Goal: Transaction & Acquisition: Purchase product/service

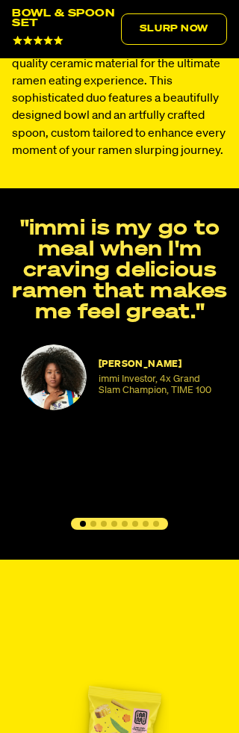
select select "subscription frequency"
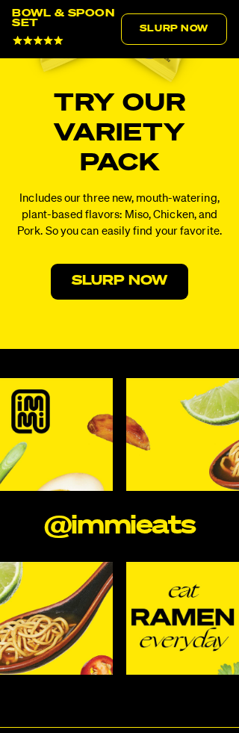
scroll to position [1350, 0]
click at [119, 282] on link "Slurp Now" at bounding box center [119, 282] width 137 height 36
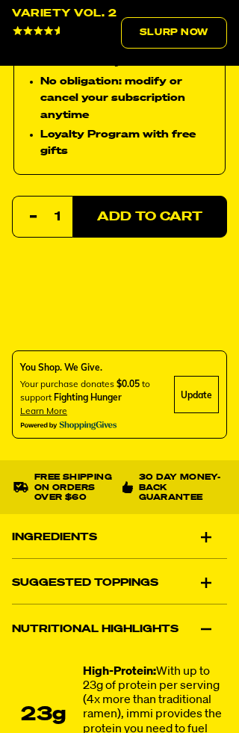
scroll to position [1131, 0]
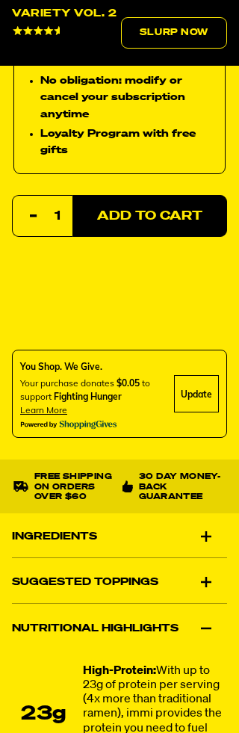
click at [208, 544] on div "Ingredients" at bounding box center [119, 537] width 215 height 42
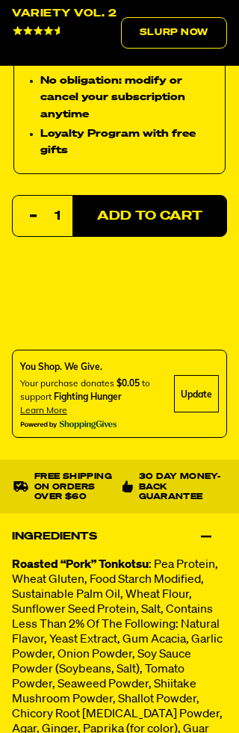
click at [186, 596] on p "Roasted “Pork” Tonkotsu : Pea Protein, Wheat Gluten, Food Starch Modified, Sust…" at bounding box center [119, 669] width 215 height 224
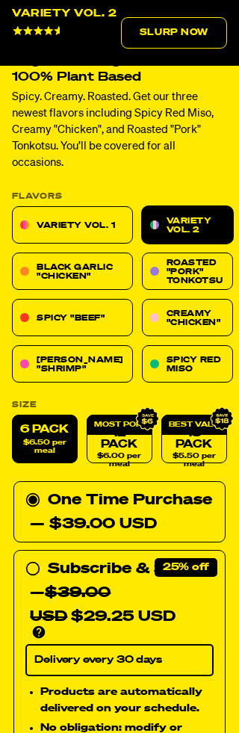
scroll to position [483, 0]
click at [179, 587] on div "— $39.00 USD $29.25 USD" at bounding box center [122, 605] width 184 height 48
click at [35, 557] on input "Subscribe & Save 25% — $39.00 USD $29.25 USD You'll receive your selected flavo…" at bounding box center [30, 557] width 10 height 0
radio input "true"
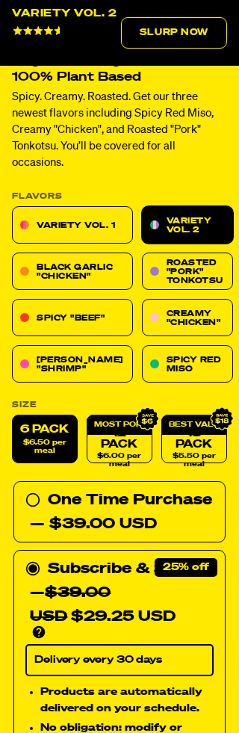
click at [147, 616] on div "— $39.00 USD $29.25 USD" at bounding box center [122, 605] width 184 height 48
click at [35, 557] on input "Subscribe & Save 25% — $39.00 USD $29.25 USD You'll receive your selected flavo…" at bounding box center [30, 557] width 10 height 0
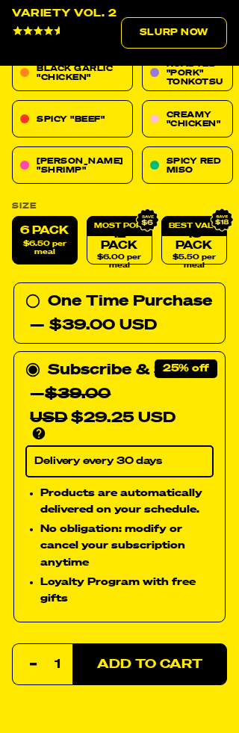
scroll to position [682, 0]
click at [145, 454] on select "Delivery every 30 days" at bounding box center [119, 460] width 188 height 31
click at [188, 365] on div "Subscribe & Save 25% — $39.00 USD $29.25 USD You'll receive your selected flavo…" at bounding box center [119, 486] width 212 height 271
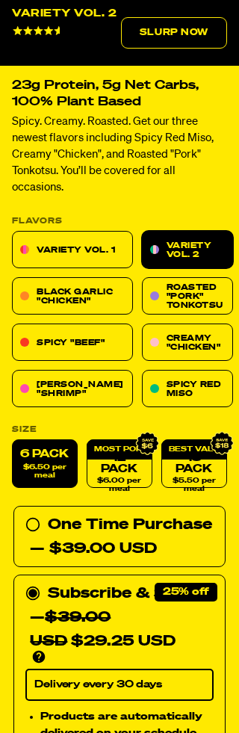
scroll to position [457, 0]
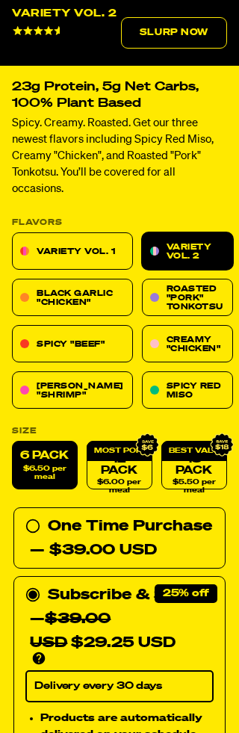
click at [142, 342] on link "Creamy "Chicken"" at bounding box center [187, 343] width 91 height 37
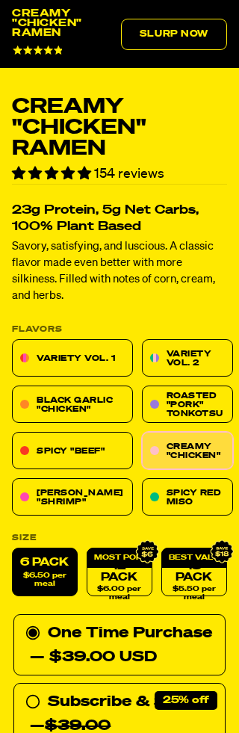
scroll to position [379, 0]
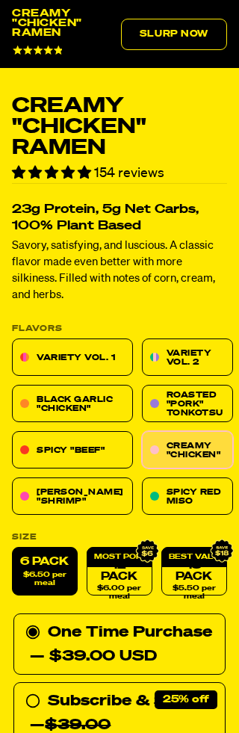
click at [203, 566] on link "18 Pack $5.50 per meal" at bounding box center [194, 571] width 66 height 49
radio input "false"
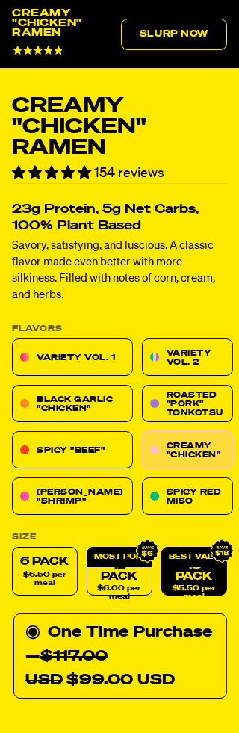
click at [143, 553] on circle at bounding box center [147, 551] width 14 height 14
click at [215, 560] on icon at bounding box center [222, 551] width 24 height 39
